Goal: Transaction & Acquisition: Purchase product/service

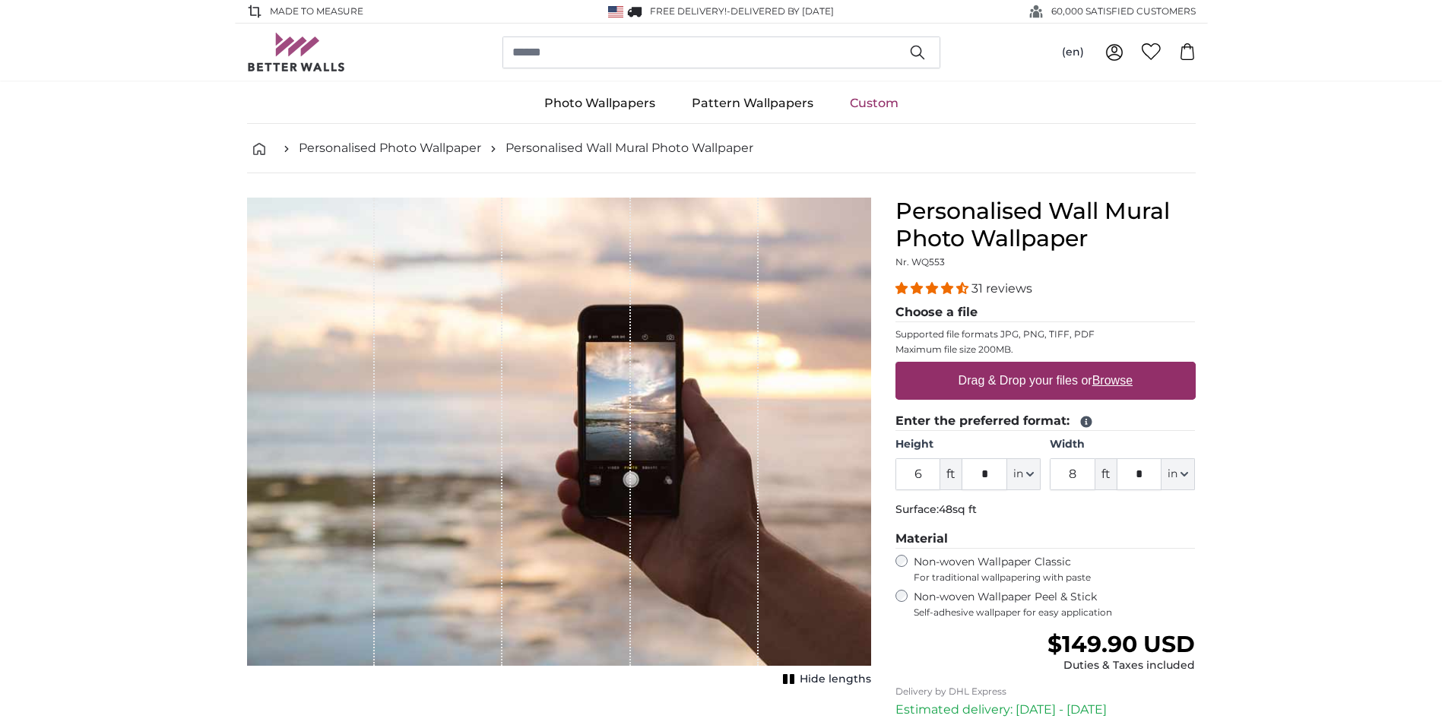
click at [1129, 377] on u "Browse" at bounding box center [1112, 380] width 40 height 13
click at [1129, 366] on input "Drag & Drop your files or Browse" at bounding box center [1045, 364] width 300 height 5
type input "**********"
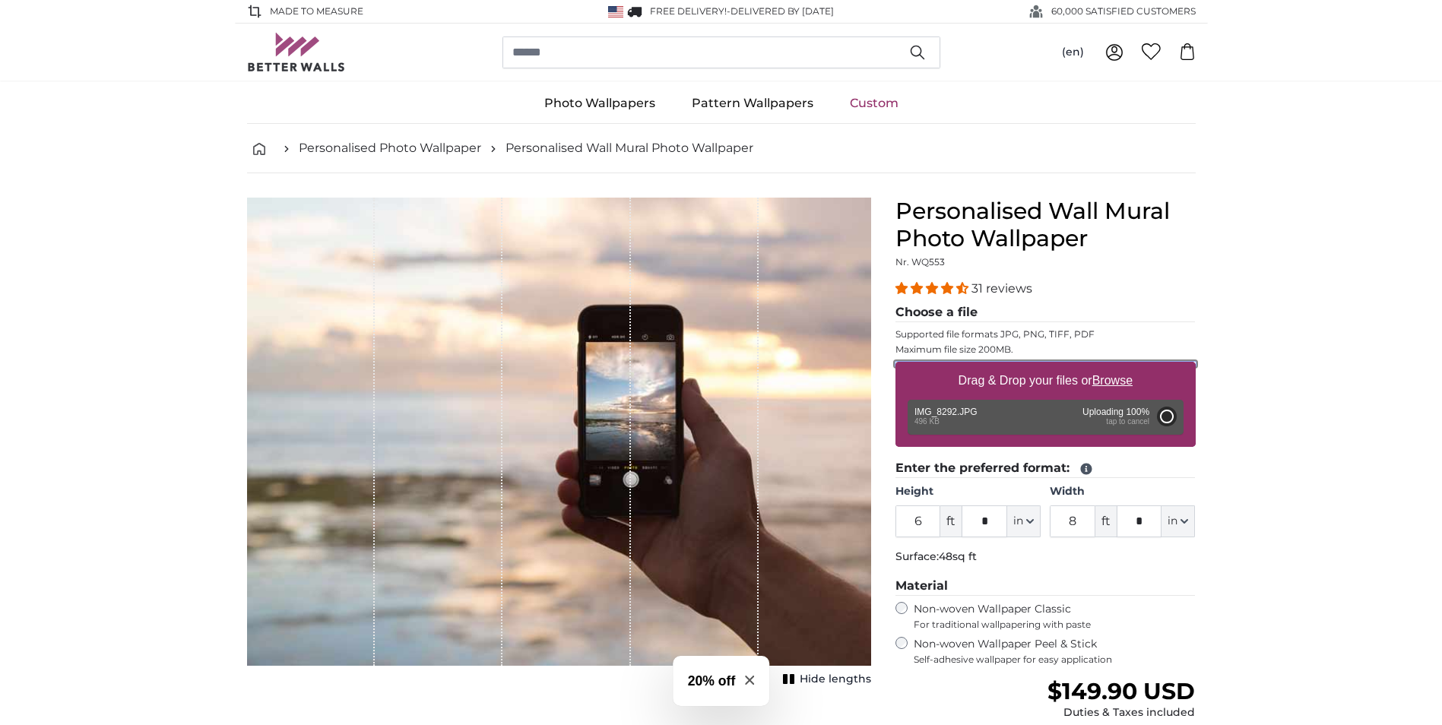
type input "3"
type input "****"
type input "2"
type input "***"
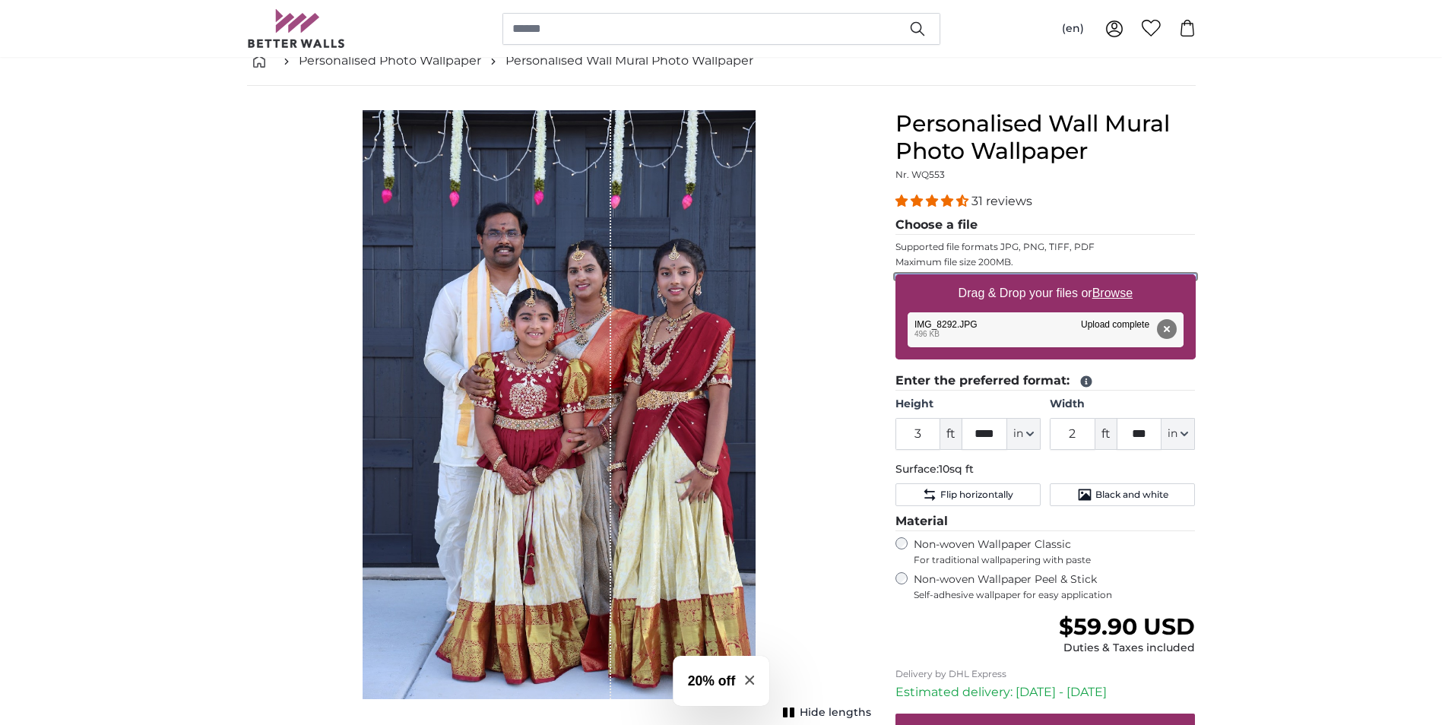
scroll to position [228, 0]
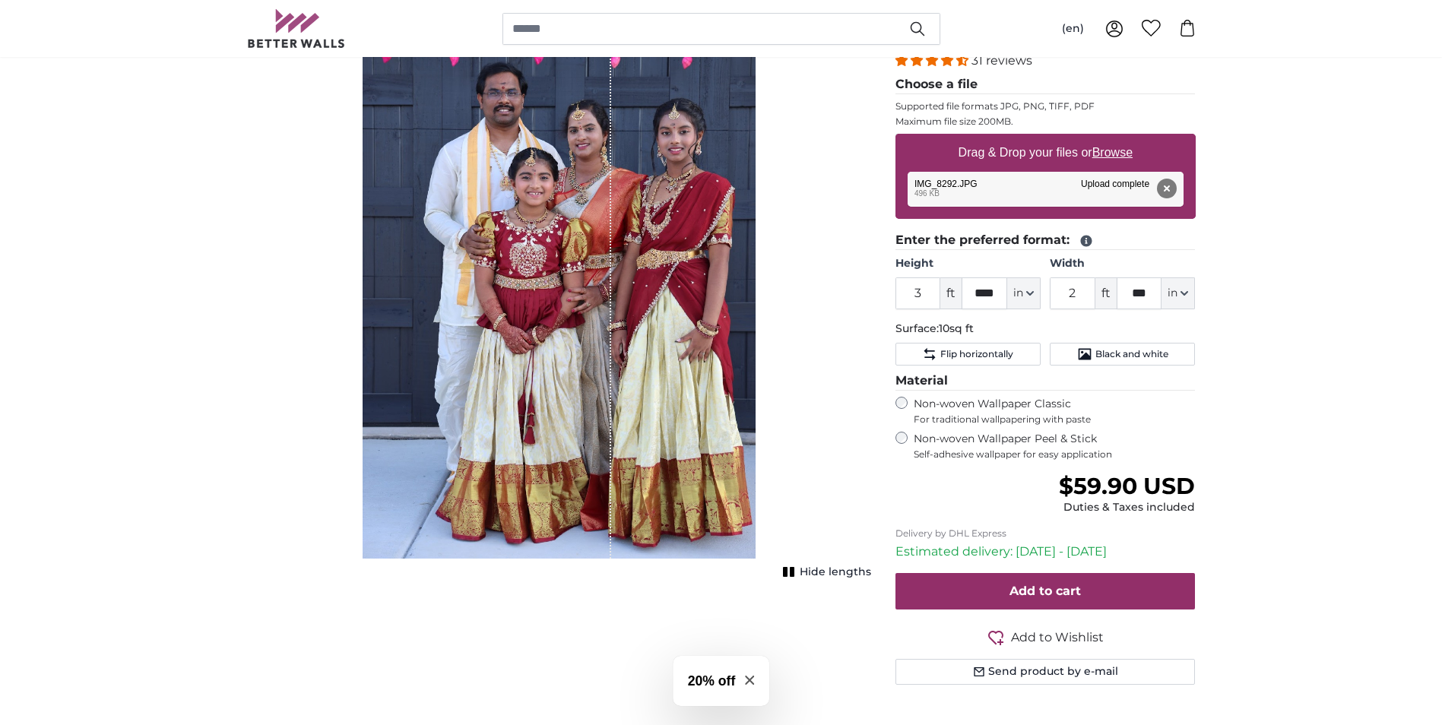
drag, startPoint x: 586, startPoint y: 427, endPoint x: 544, endPoint y: 429, distance: 42.6
click at [544, 429] on div "1 of 1" at bounding box center [559, 264] width 393 height 589
drag, startPoint x: 608, startPoint y: 407, endPoint x: 552, endPoint y: 408, distance: 56.3
click at [552, 408] on div "1 of 1" at bounding box center [487, 264] width 249 height 589
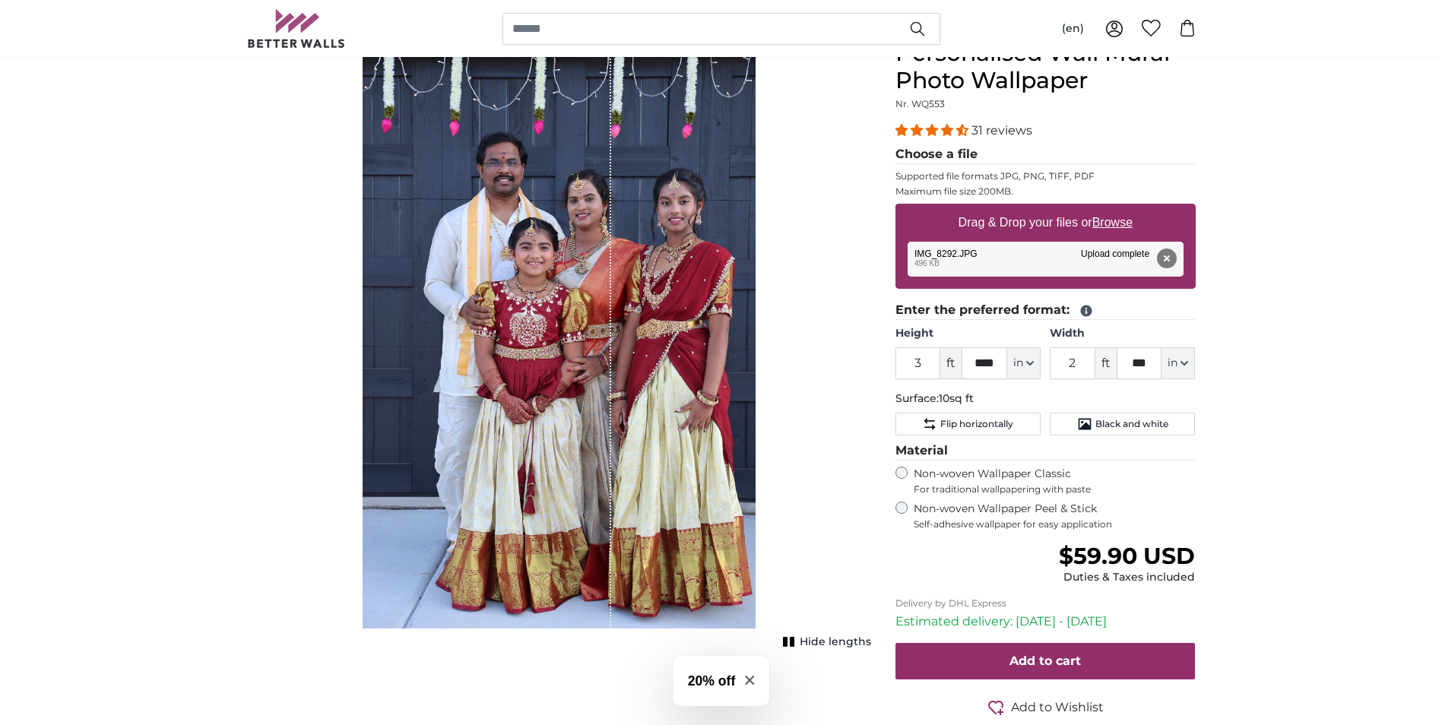
scroll to position [152, 0]
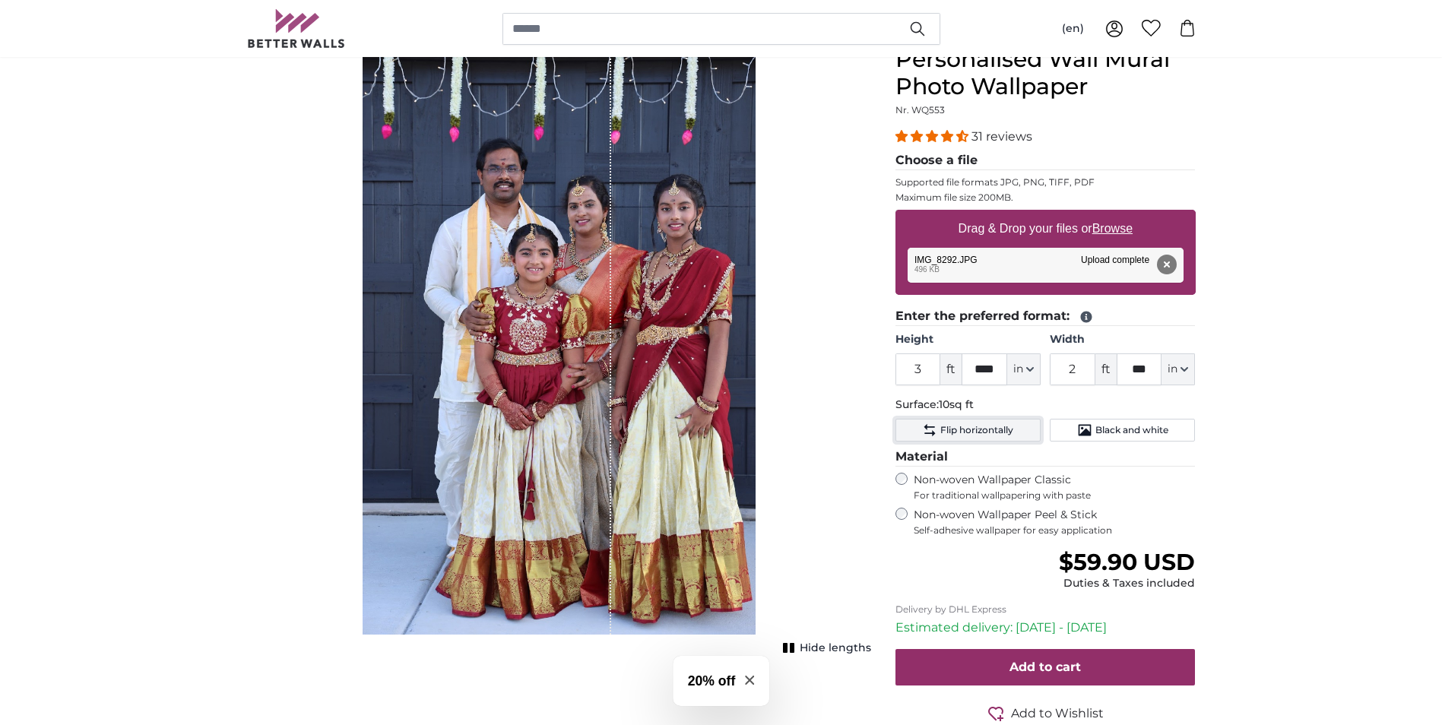
click at [968, 432] on span "Flip horizontally" at bounding box center [976, 430] width 73 height 12
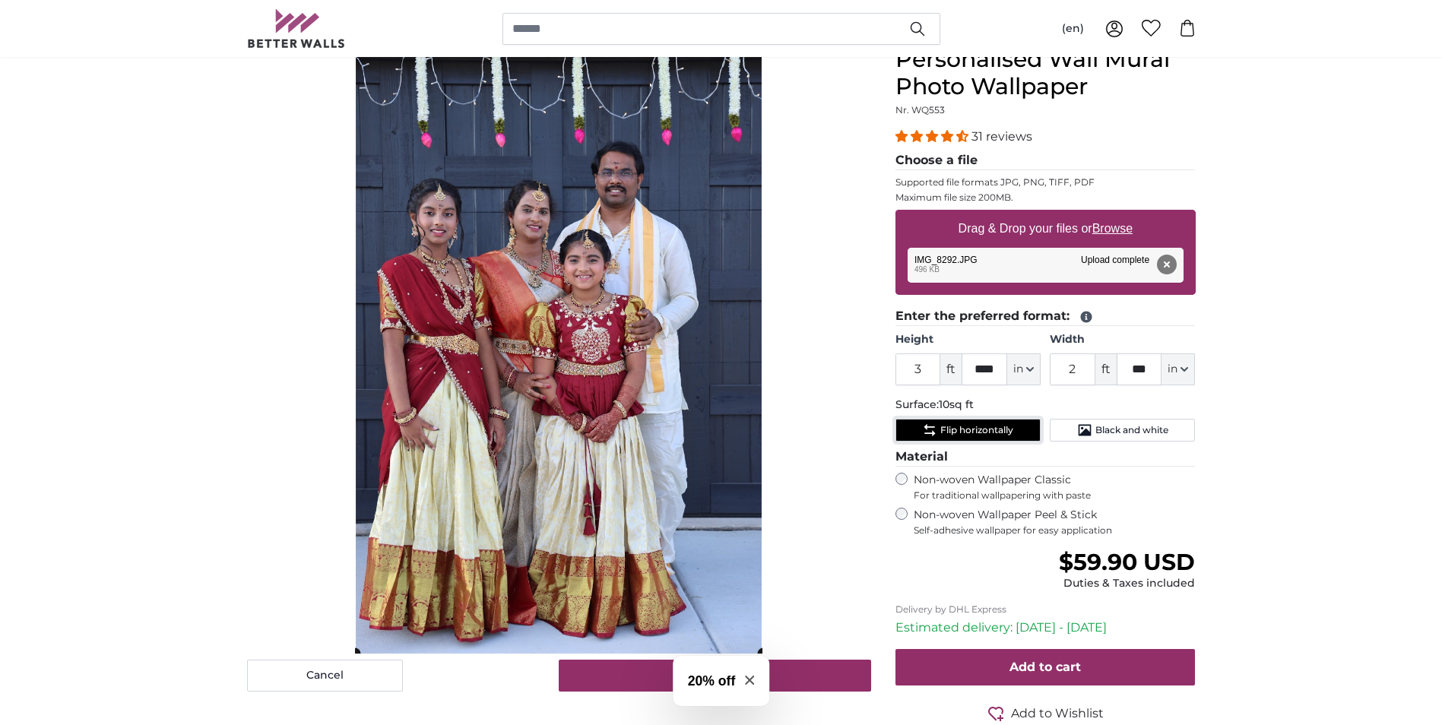
click at [968, 432] on span "Flip horizontally" at bounding box center [976, 430] width 73 height 12
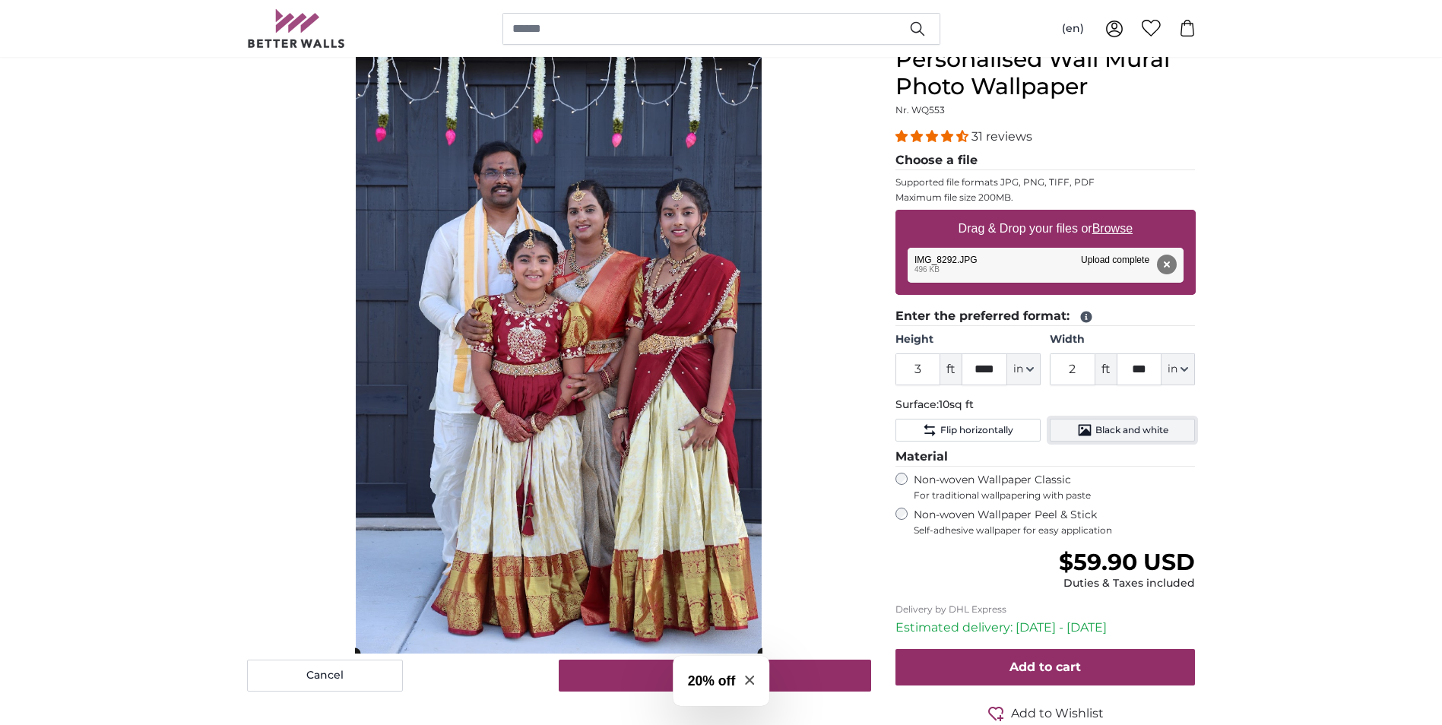
click at [1097, 432] on span "Black and white" at bounding box center [1131, 430] width 73 height 12
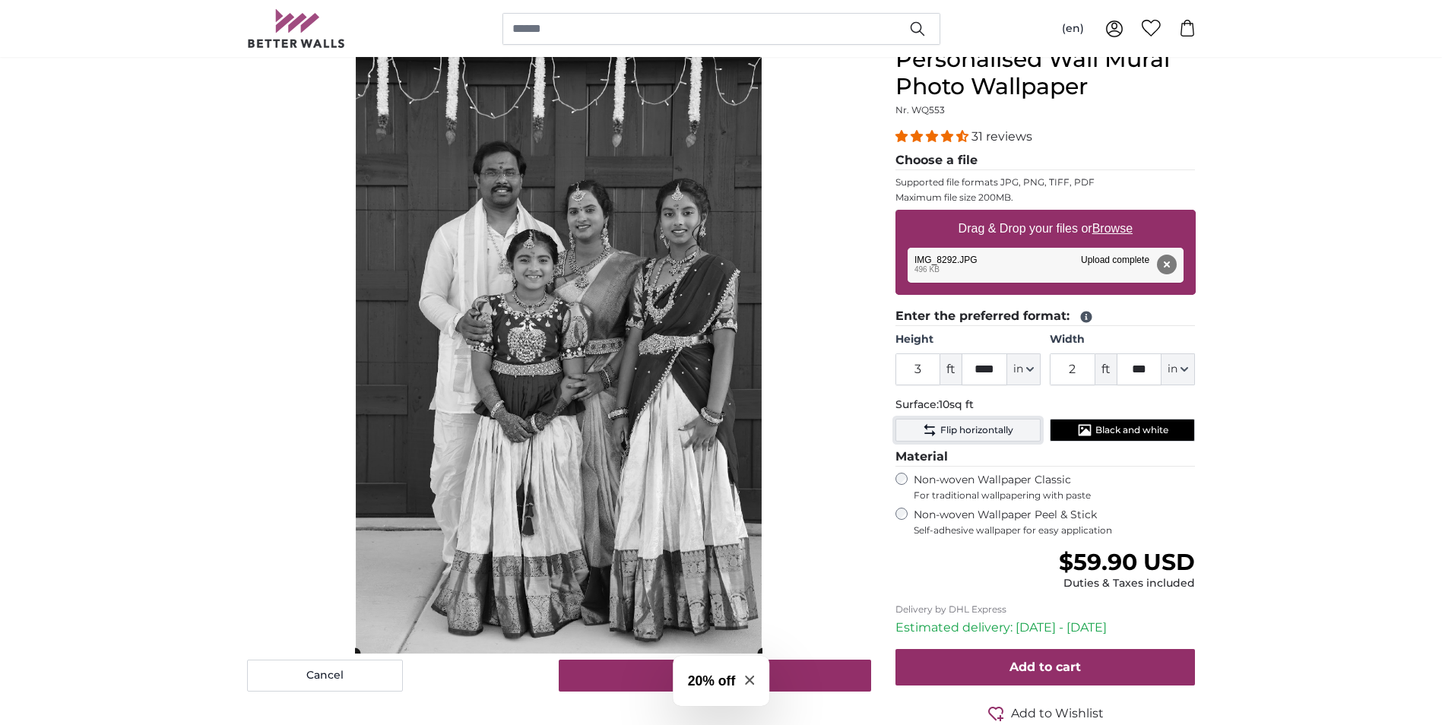
click at [1017, 424] on button "Flip horizontally" at bounding box center [967, 430] width 145 height 23
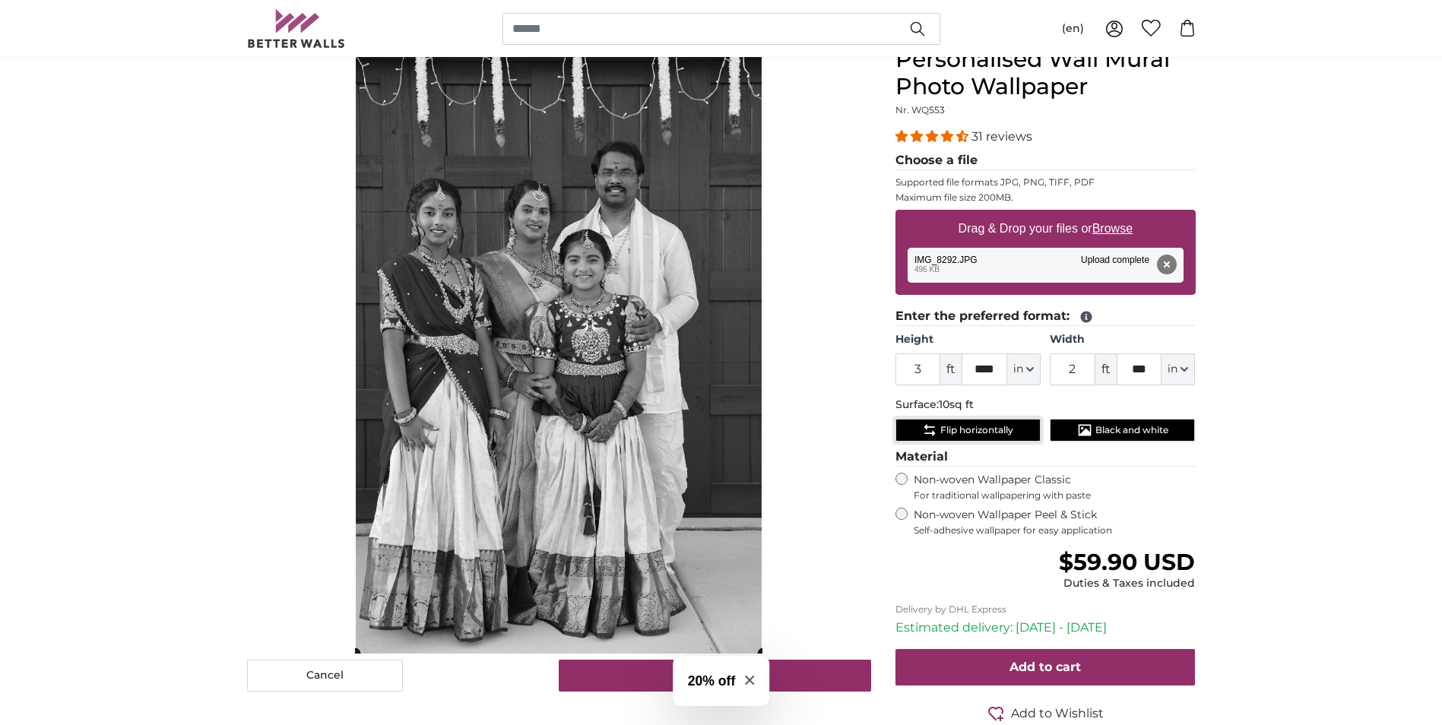
click at [1017, 424] on button "Flip horizontally" at bounding box center [967, 430] width 145 height 23
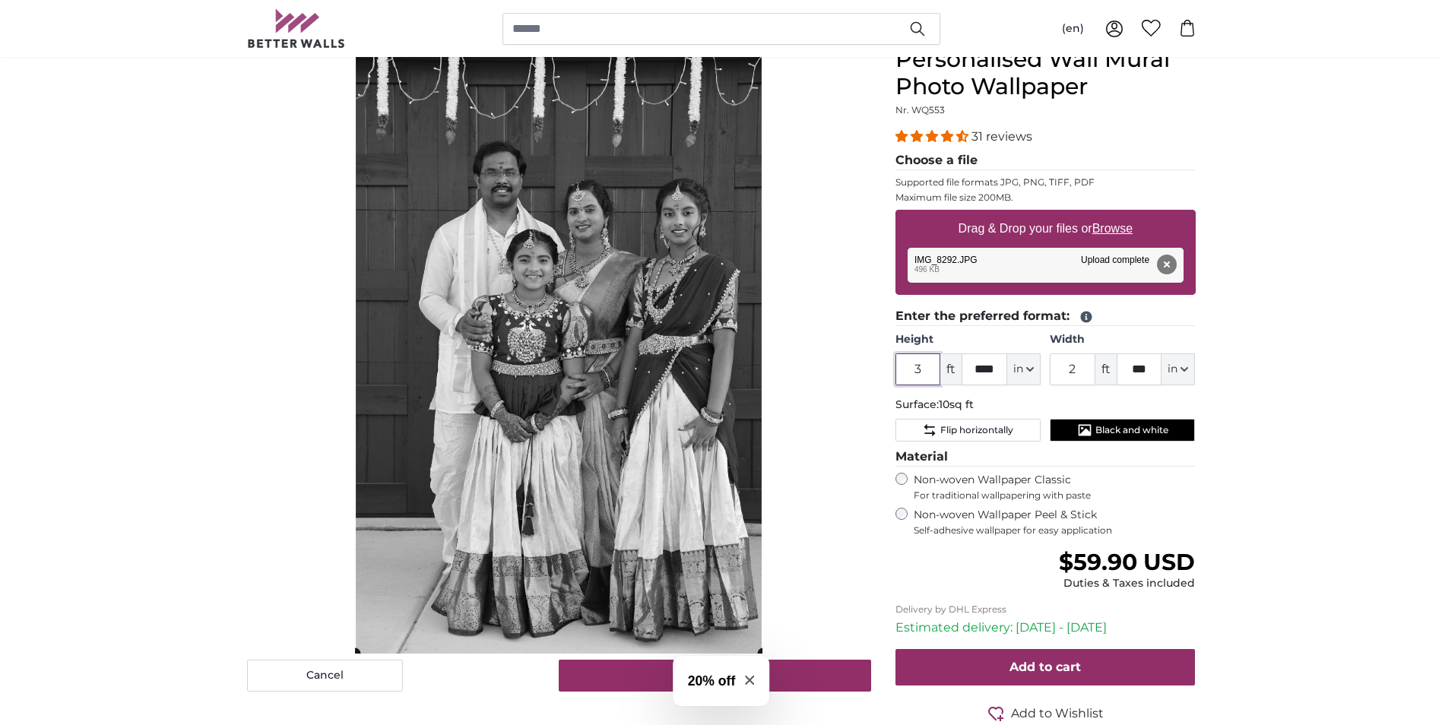
click at [933, 367] on input "3" at bounding box center [918, 369] width 46 height 32
click at [946, 367] on span "ft" at bounding box center [950, 369] width 21 height 32
click at [913, 367] on input "3" at bounding box center [918, 369] width 46 height 32
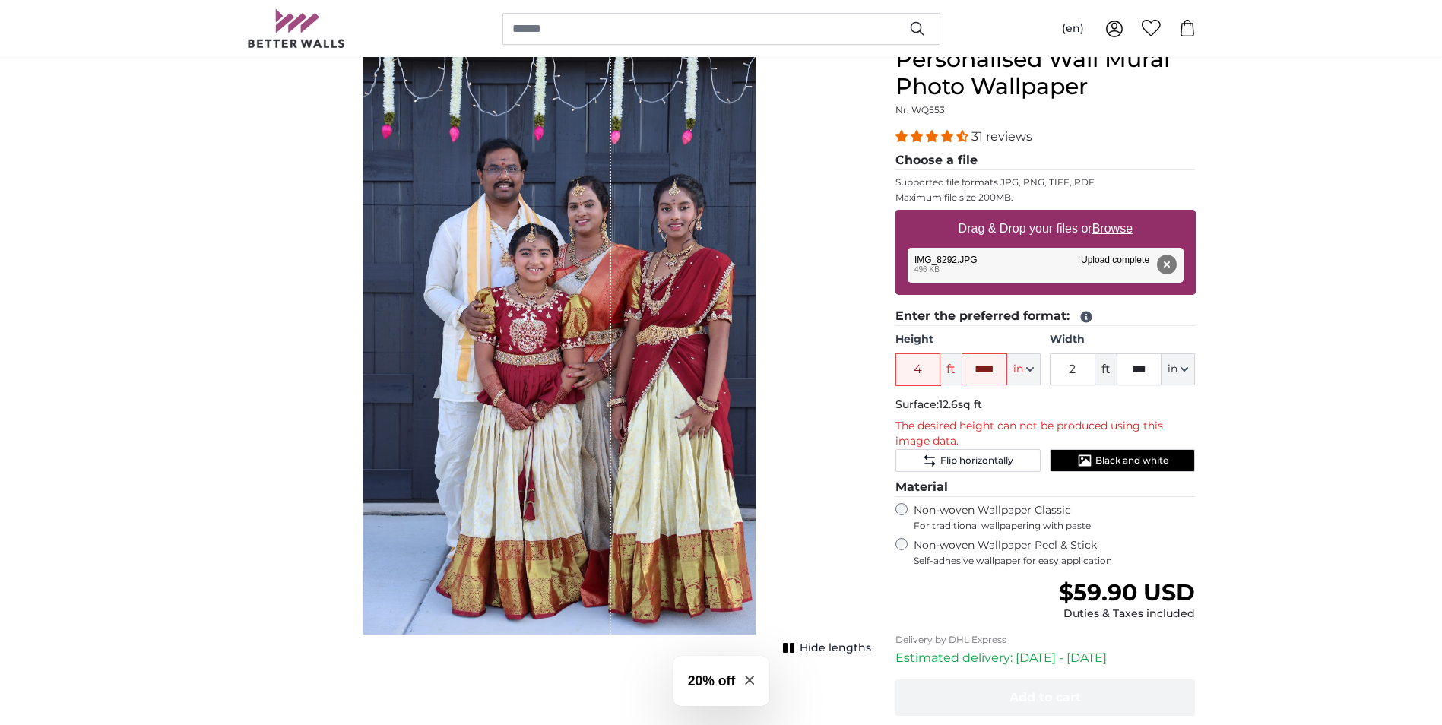
type input "4"
click at [803, 379] on div "Hide lengths" at bounding box center [559, 350] width 624 height 608
click at [923, 369] on input "4" at bounding box center [918, 369] width 46 height 32
click at [1063, 365] on input "2" at bounding box center [1073, 369] width 46 height 32
click at [850, 347] on div "Hide lengths" at bounding box center [559, 350] width 624 height 608
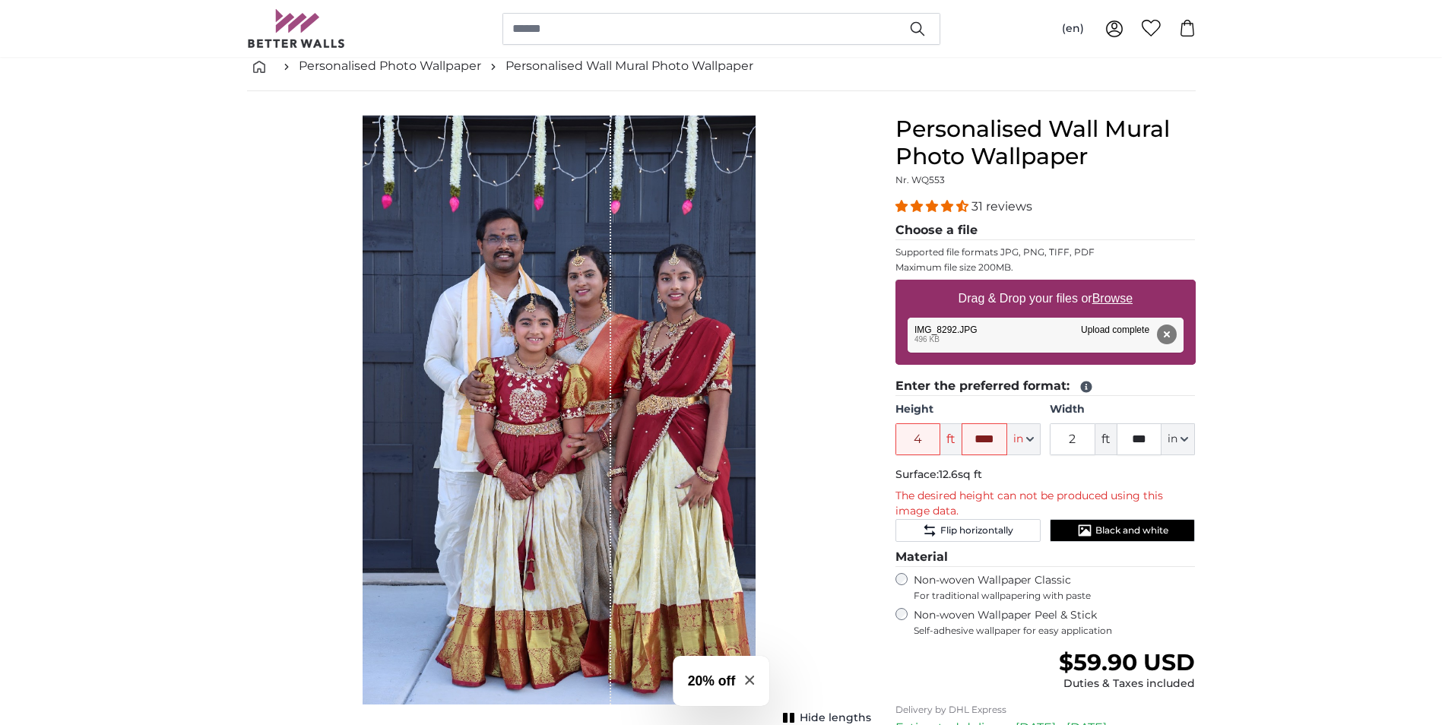
scroll to position [76, 0]
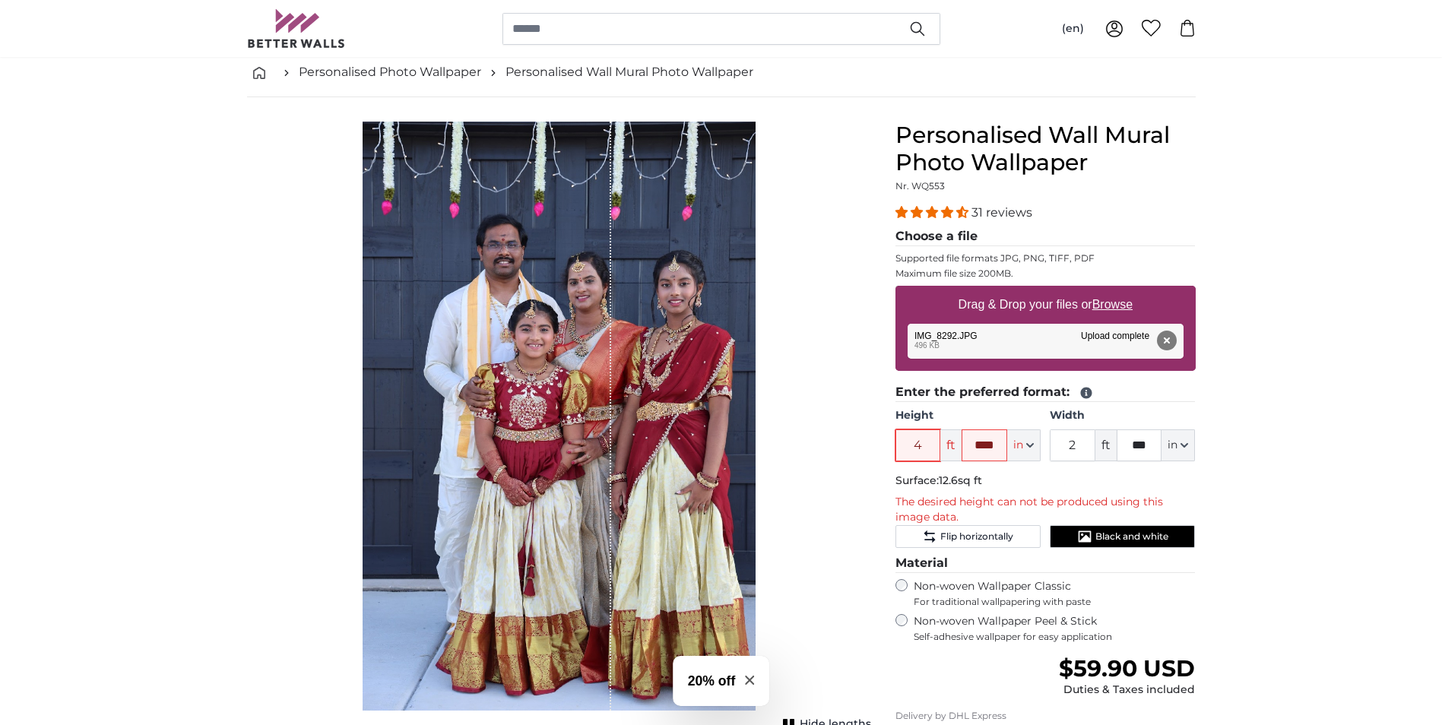
click at [940, 444] on input "4" at bounding box center [918, 445] width 46 height 32
